Goal: Task Accomplishment & Management: Manage account settings

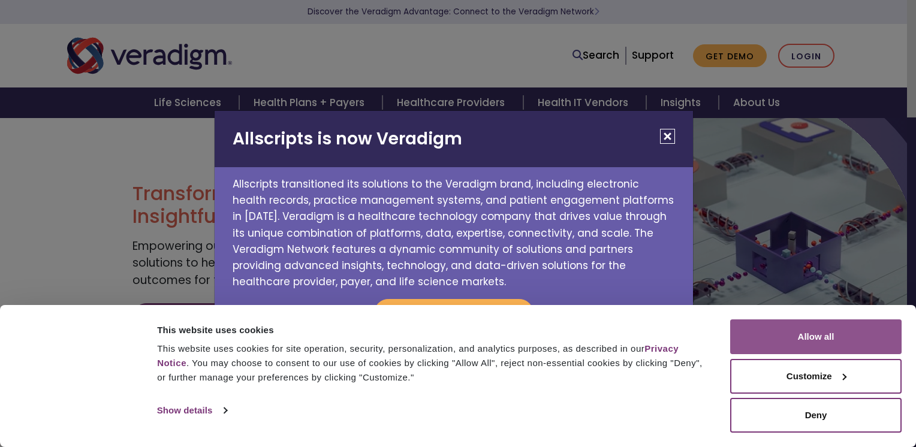
click at [790, 342] on button "Allow all" at bounding box center [816, 337] width 172 height 35
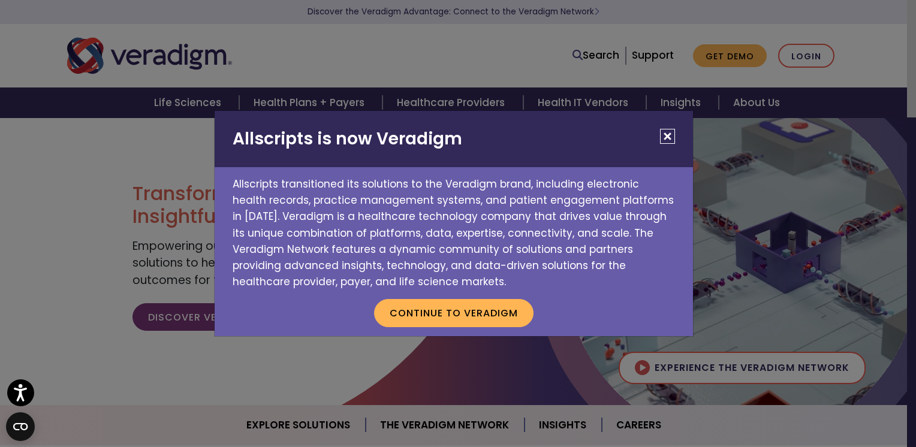
click at [664, 134] on button "Close" at bounding box center [667, 136] width 15 height 15
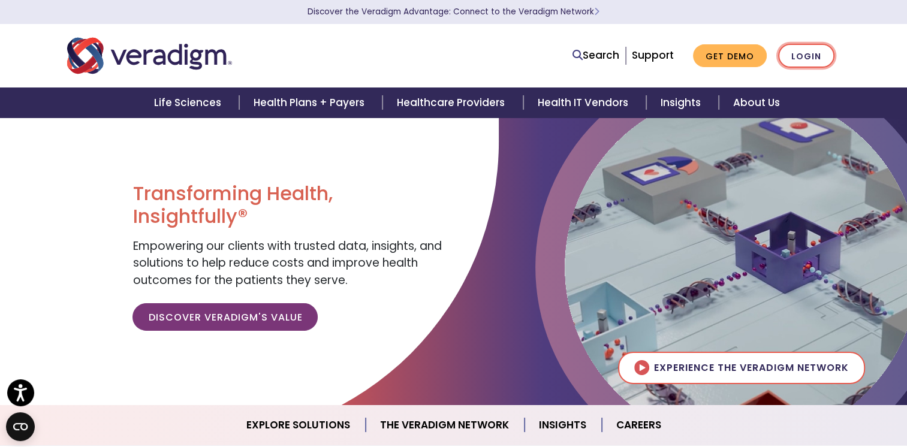
click at [808, 56] on link "Login" at bounding box center [806, 56] width 56 height 25
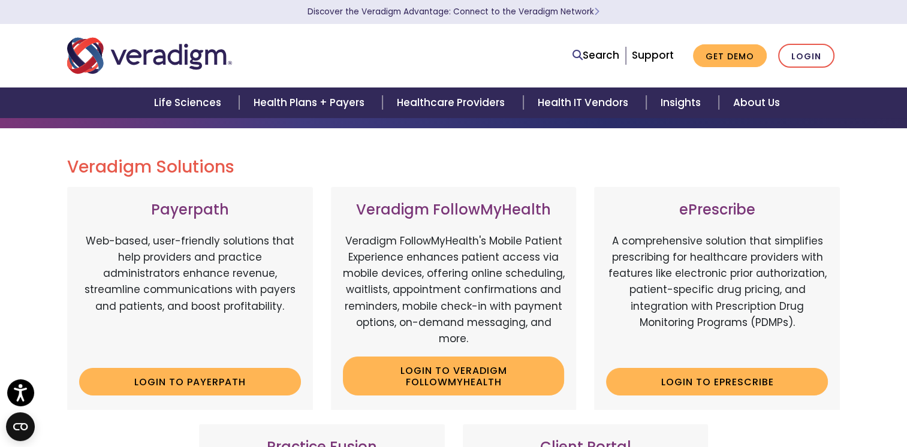
scroll to position [180, 0]
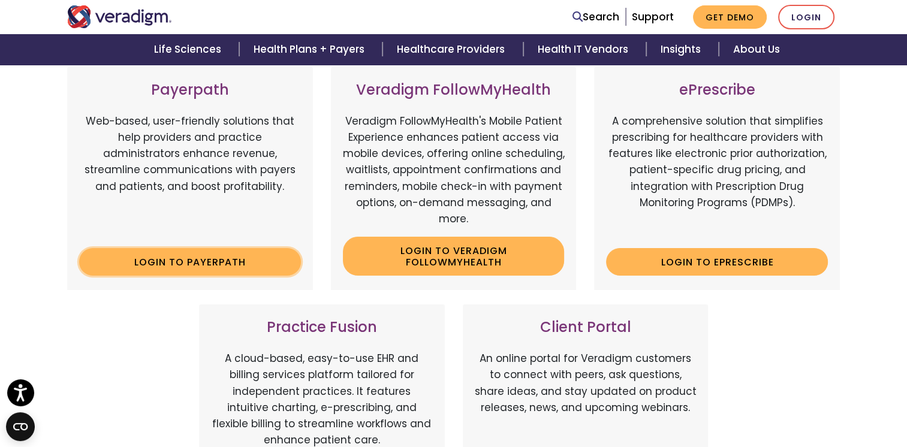
click at [268, 264] on link "Login to Payerpath" at bounding box center [190, 262] width 222 height 28
